Goal: Check status: Check status

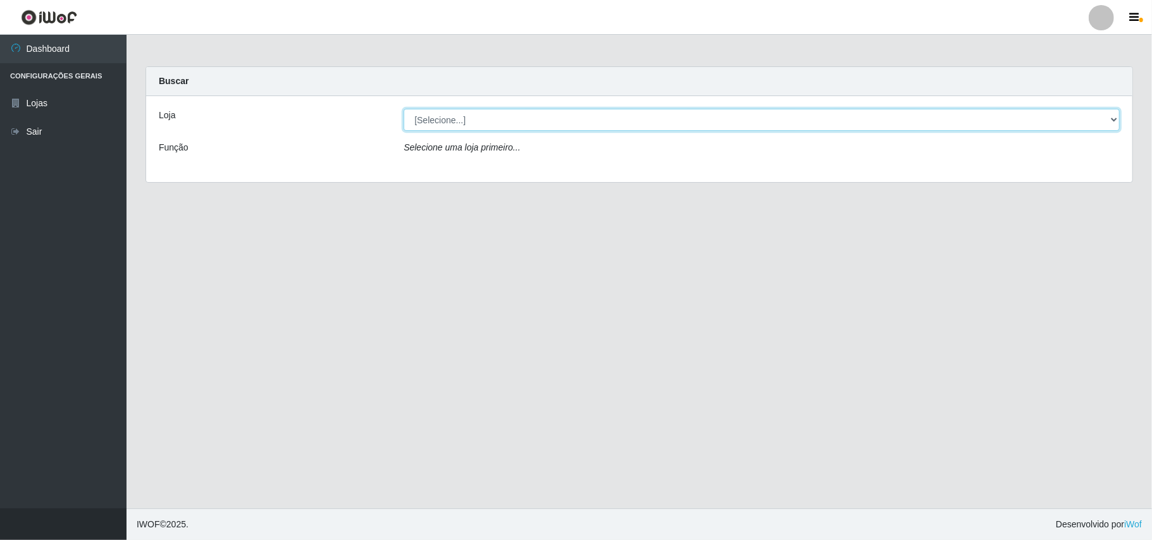
click at [551, 128] on select "[Selecione...] Bemais Supermercados - B11 Manaíra" at bounding box center [762, 120] width 716 height 22
select select "409"
click at [404, 109] on select "[Selecione...] Bemais Supermercados - B11 Manaíra" at bounding box center [762, 120] width 716 height 22
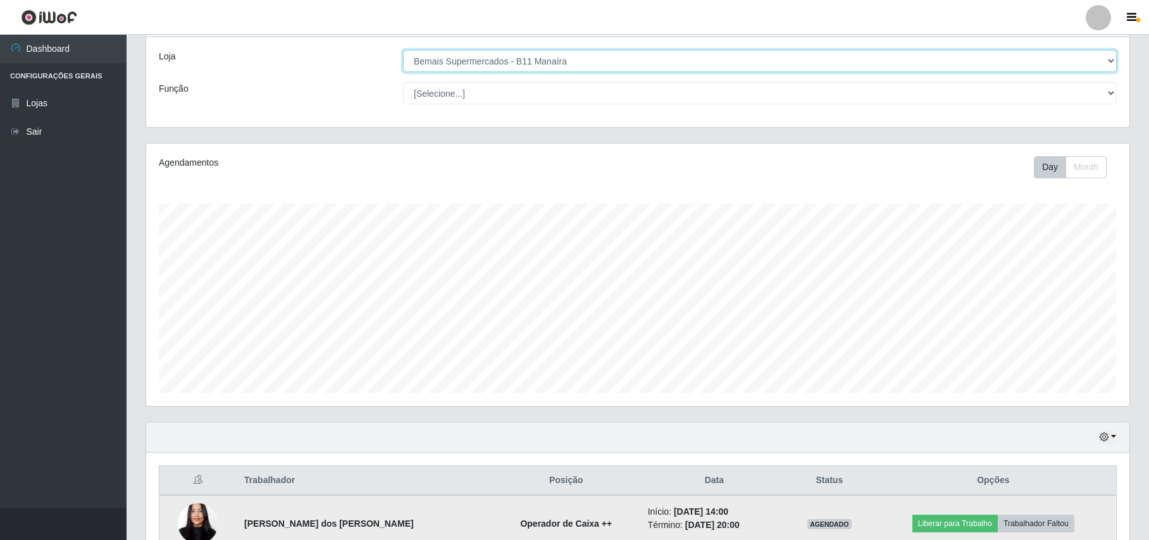
scroll to position [133, 0]
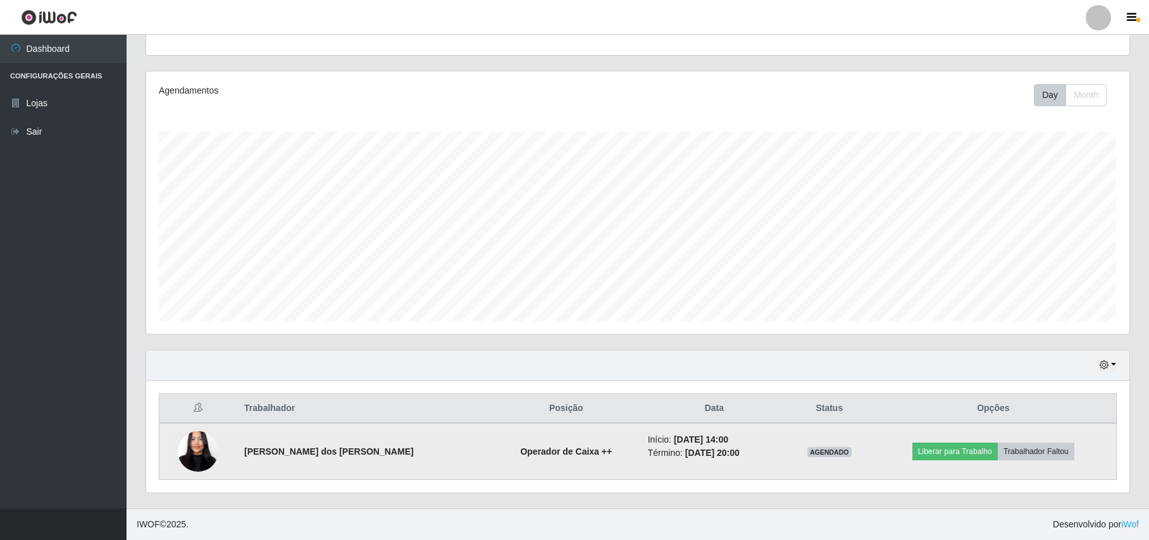
click at [201, 447] on img at bounding box center [198, 452] width 40 height 88
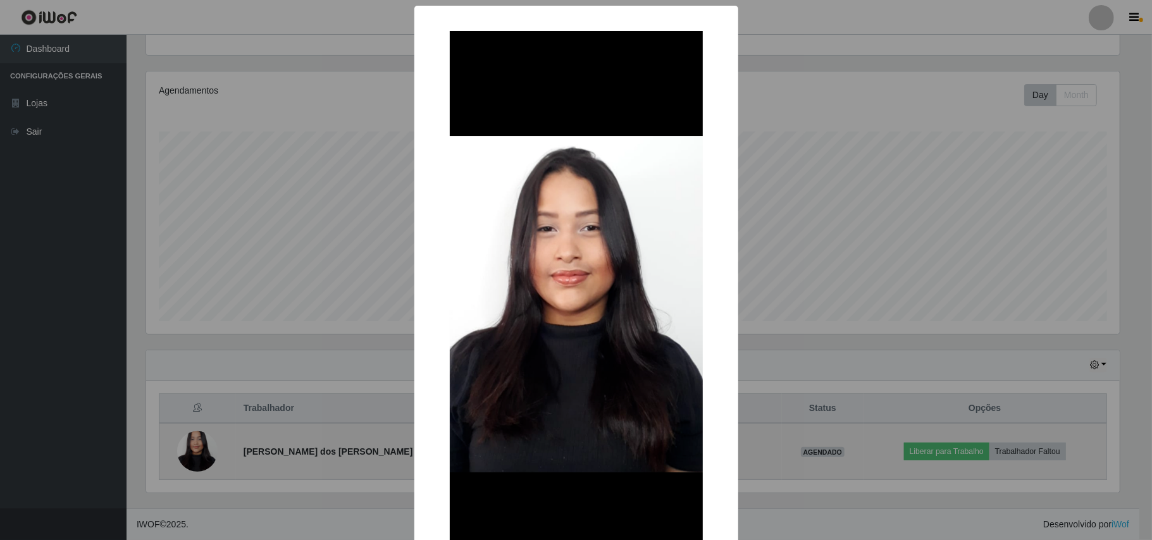
click at [201, 447] on div "× OK Cancel" at bounding box center [576, 270] width 1152 height 540
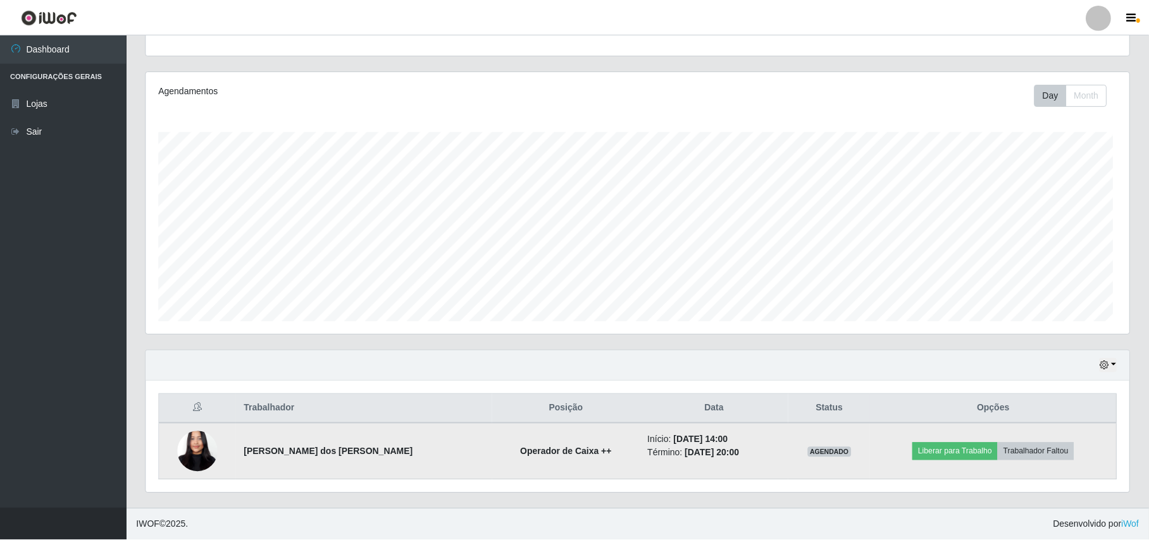
scroll to position [263, 983]
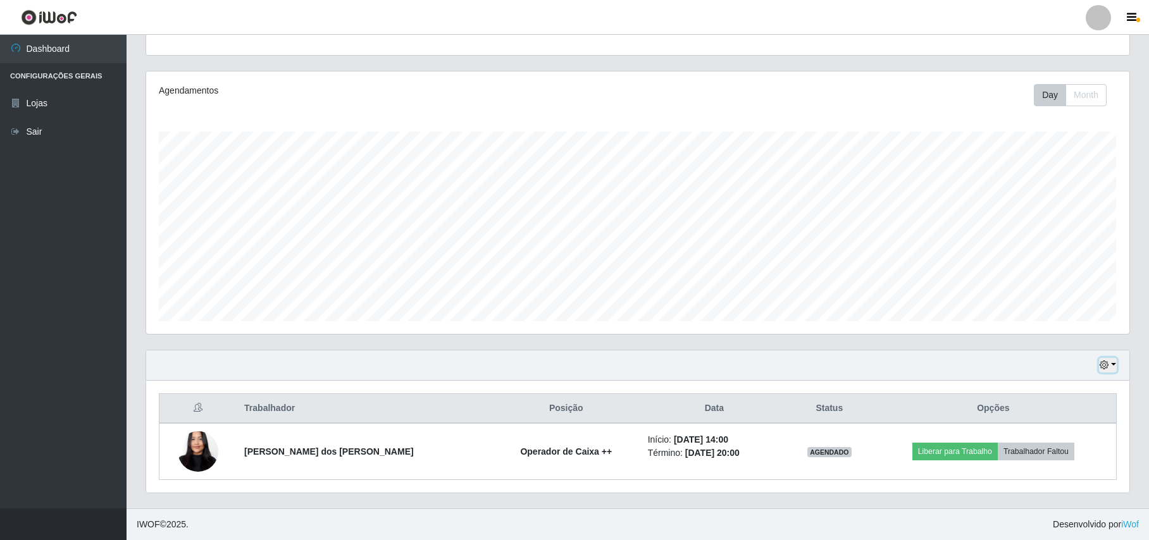
click at [1104, 371] on button "button" at bounding box center [1108, 365] width 18 height 15
drag, startPoint x: 978, startPoint y: 405, endPoint x: 1087, endPoint y: 320, distance: 138.0
click at [1087, 320] on button "1 Semana" at bounding box center [1067, 317] width 100 height 27
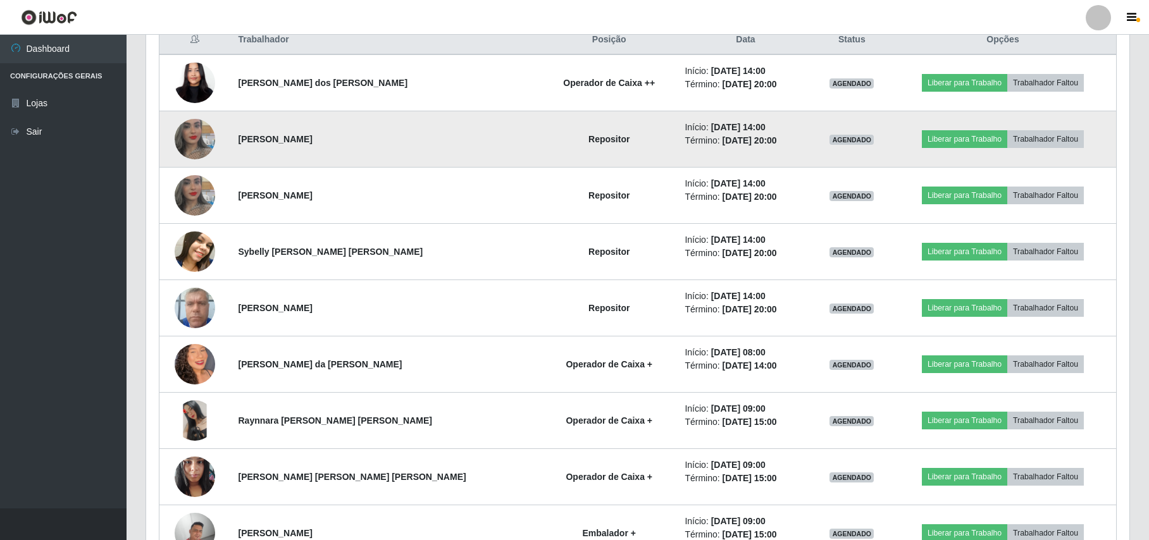
scroll to position [471, 0]
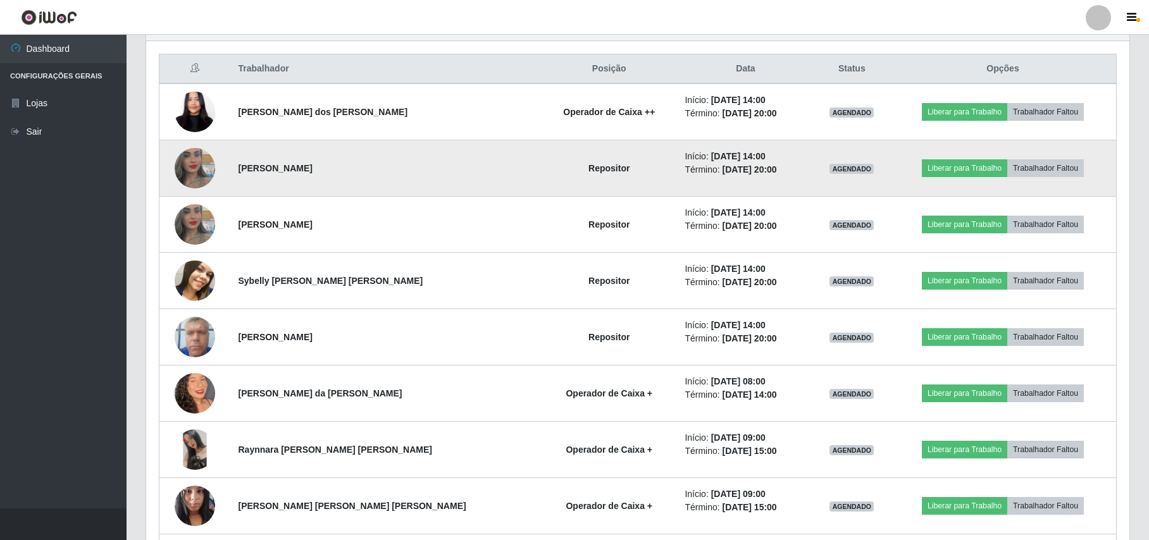
click at [181, 167] on img at bounding box center [195, 168] width 40 height 72
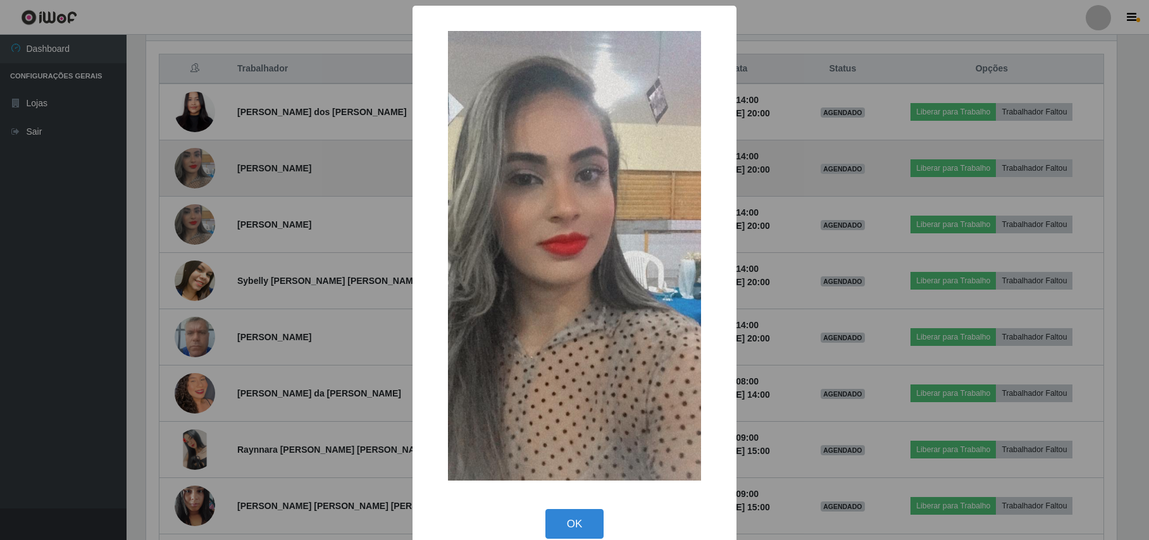
scroll to position [263, 973]
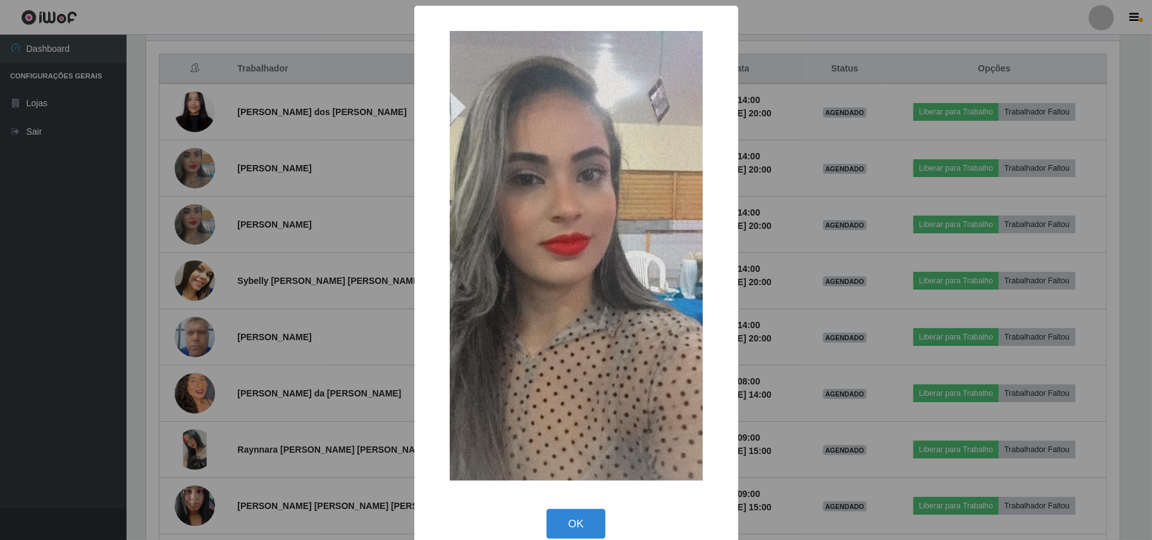
click at [201, 172] on div "× OK Cancel" at bounding box center [576, 270] width 1152 height 540
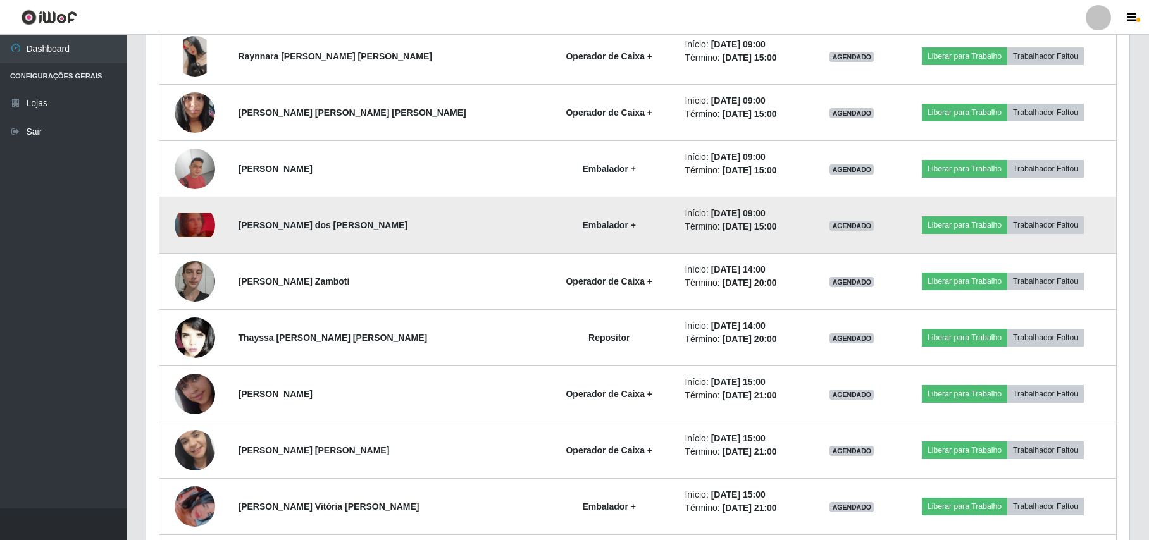
scroll to position [841, 0]
